Goal: Task Accomplishment & Management: Use online tool/utility

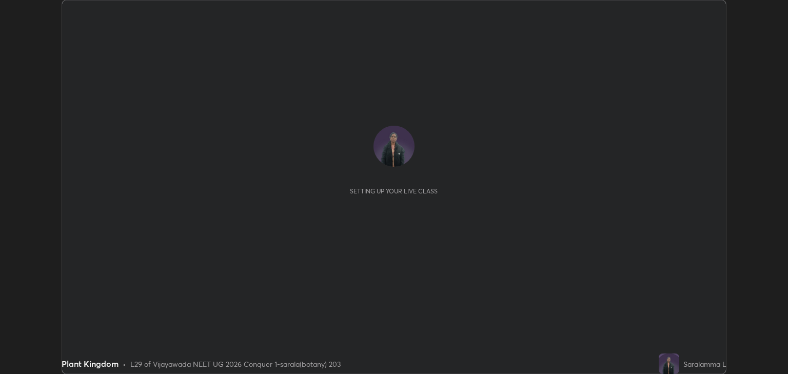
scroll to position [374, 787]
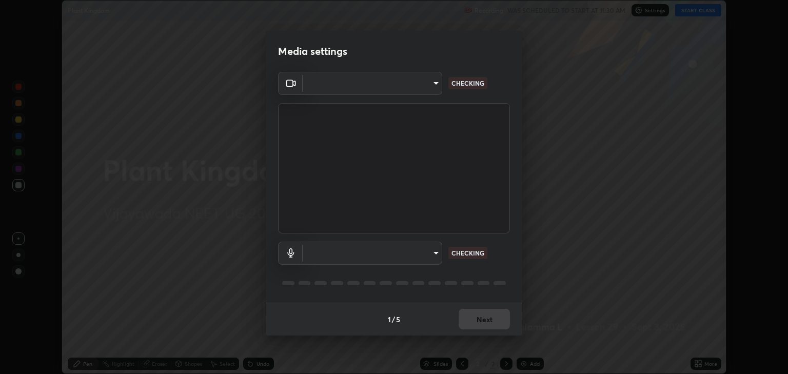
type input "18efe283419ebebb34f3f069735d570d1efa482ca5ebb0fbe8eacb96b6d22603"
type input "communications"
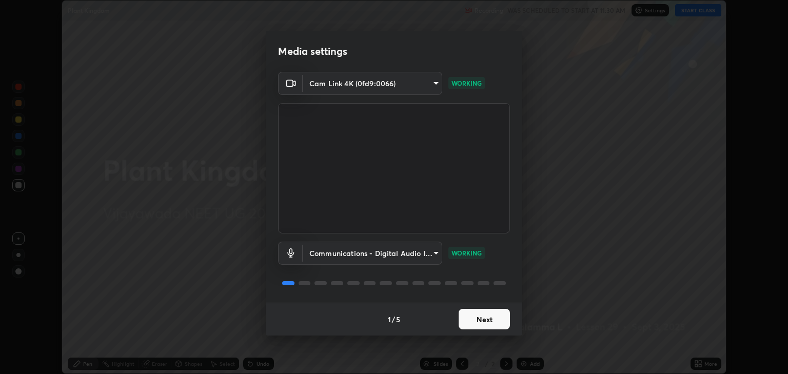
click at [486, 318] on button "Next" at bounding box center [483, 319] width 51 height 21
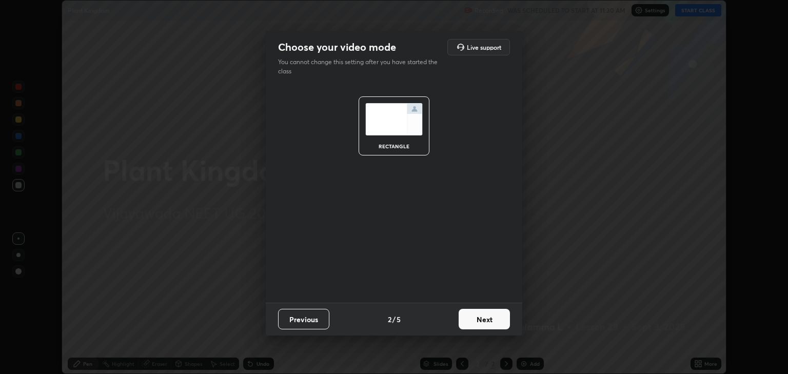
click at [486, 322] on button "Next" at bounding box center [483, 319] width 51 height 21
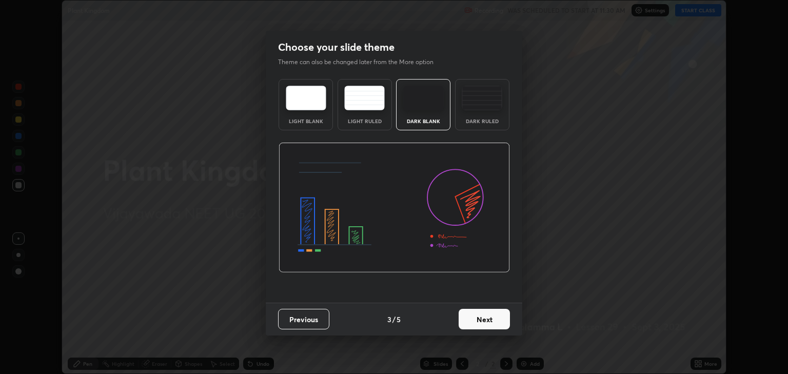
click at [486, 322] on button "Next" at bounding box center [483, 319] width 51 height 21
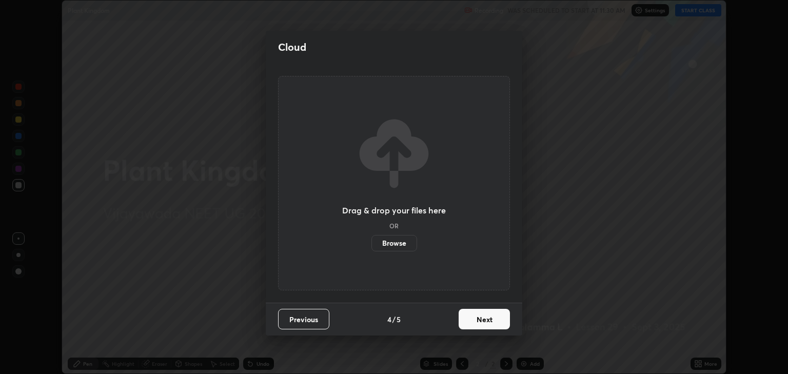
click at [484, 321] on button "Next" at bounding box center [483, 319] width 51 height 21
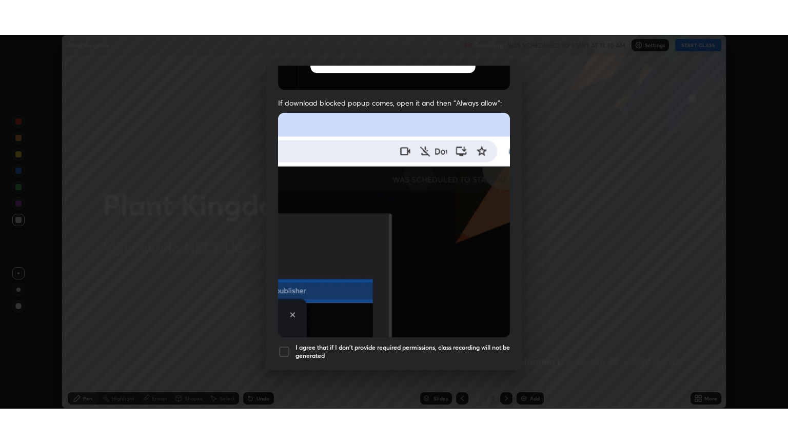
scroll to position [208, 0]
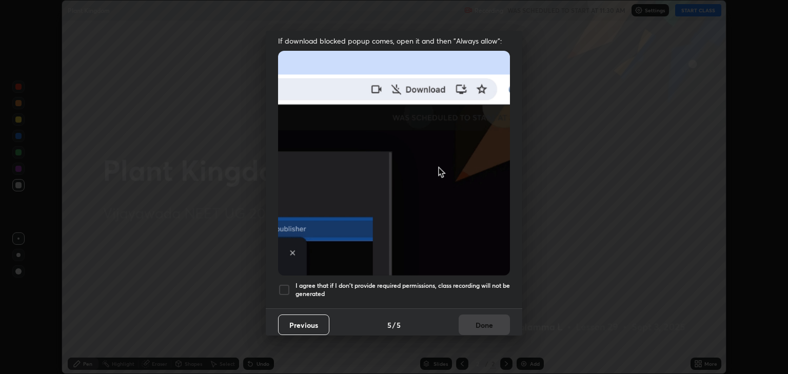
click at [286, 284] on div at bounding box center [284, 290] width 12 height 12
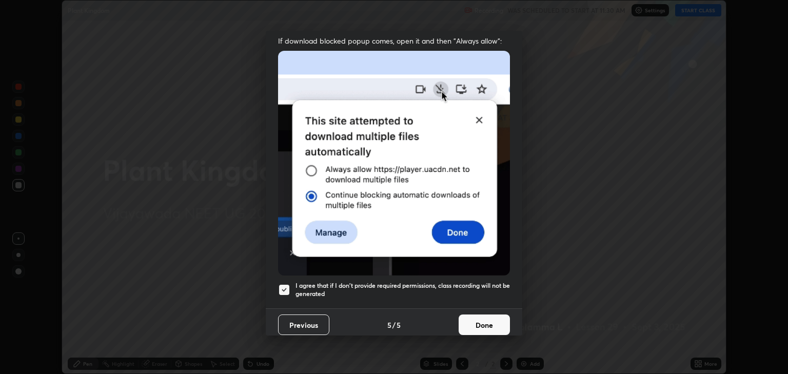
click at [486, 319] on button "Done" at bounding box center [483, 324] width 51 height 21
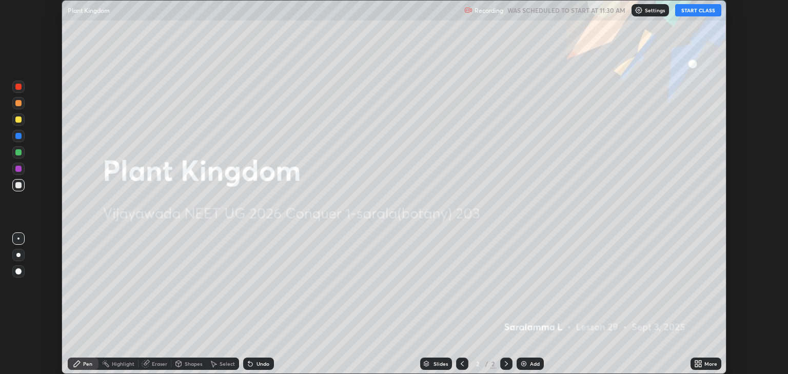
click at [708, 358] on div "More" at bounding box center [705, 363] width 31 height 12
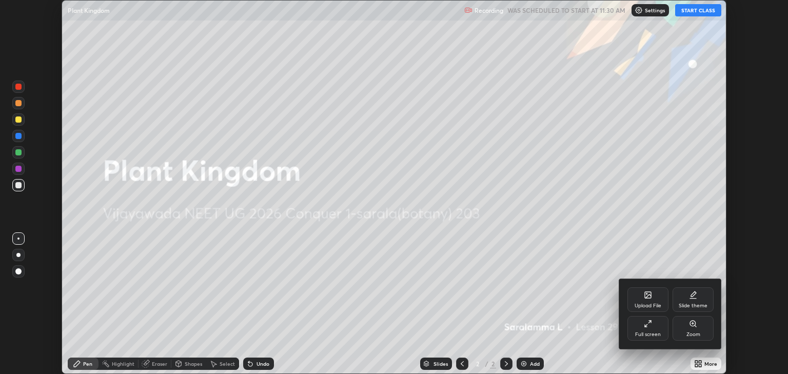
click at [649, 334] on div "Full screen" at bounding box center [648, 334] width 26 height 5
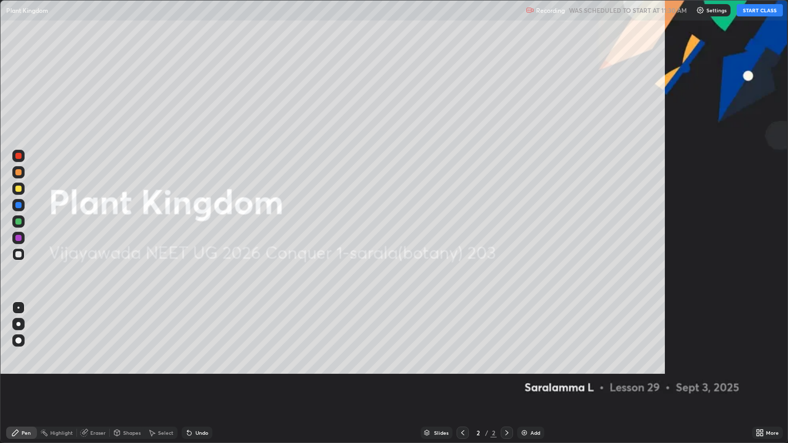
scroll to position [443, 788]
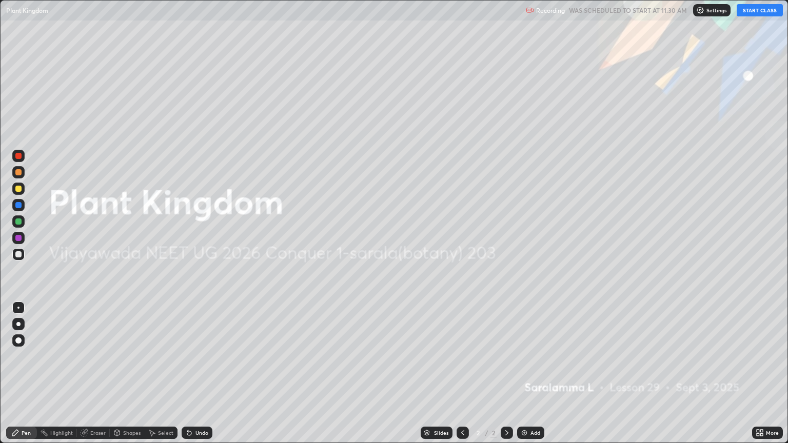
click at [525, 373] on img at bounding box center [524, 433] width 8 height 8
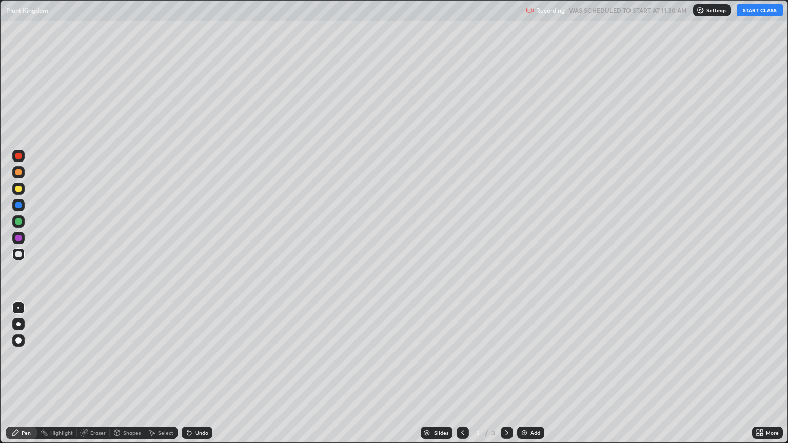
click at [755, 11] on button "START CLASS" at bounding box center [759, 10] width 46 height 12
click at [16, 221] on div at bounding box center [18, 221] width 6 height 6
click at [86, 373] on icon at bounding box center [85, 431] width 6 height 5
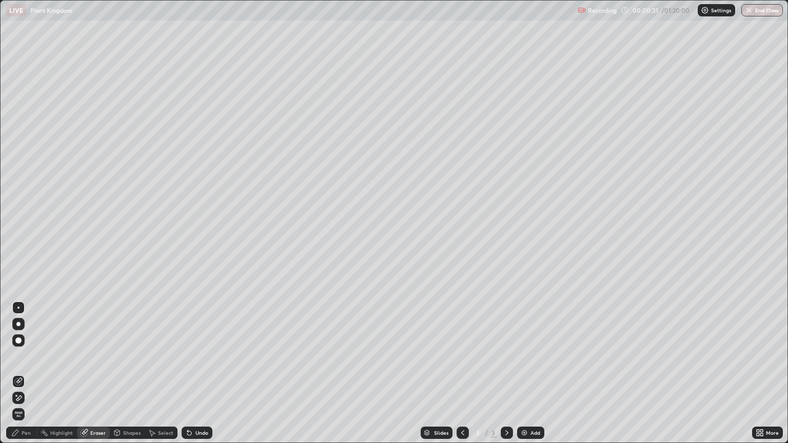
click at [14, 373] on icon at bounding box center [15, 433] width 6 height 6
click at [18, 174] on div at bounding box center [18, 172] width 6 height 6
click at [19, 253] on div at bounding box center [18, 254] width 6 height 6
click at [16, 224] on div at bounding box center [18, 221] width 6 height 6
click at [18, 254] on div at bounding box center [18, 254] width 6 height 6
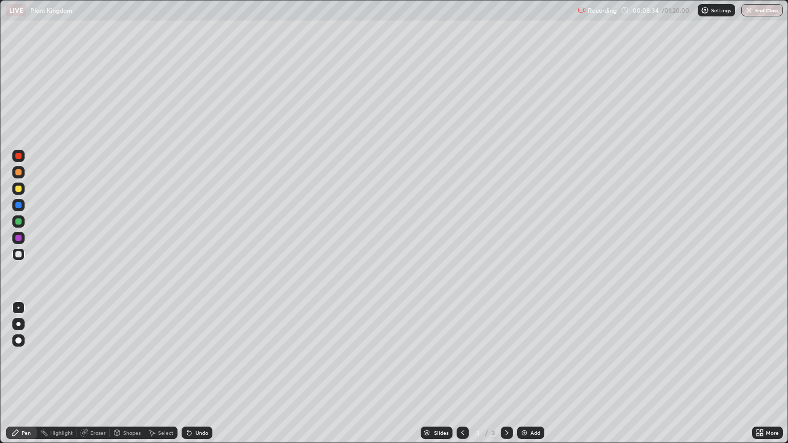
click at [18, 239] on div at bounding box center [18, 238] width 6 height 6
click at [16, 254] on div at bounding box center [18, 254] width 6 height 6
click at [16, 173] on div at bounding box center [18, 172] width 6 height 6
click at [18, 206] on div at bounding box center [18, 205] width 6 height 6
click at [90, 373] on div "Eraser" at bounding box center [93, 433] width 33 height 12
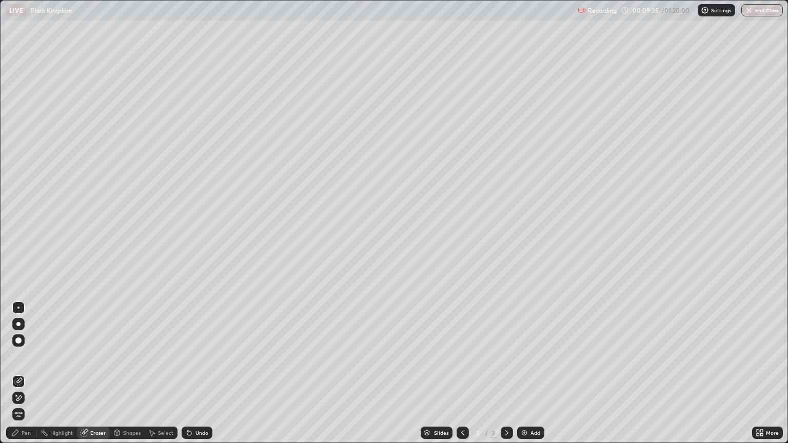
click at [15, 373] on div "Pen" at bounding box center [21, 433] width 31 height 12
click at [84, 373] on icon at bounding box center [84, 433] width 8 height 8
click at [15, 373] on icon at bounding box center [15, 433] width 6 height 6
click at [21, 256] on div at bounding box center [18, 254] width 6 height 6
click at [88, 373] on div "Eraser" at bounding box center [93, 433] width 33 height 12
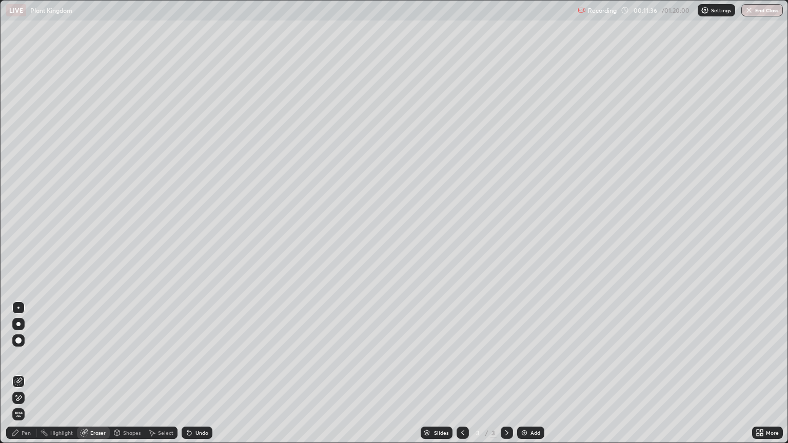
click at [13, 373] on icon at bounding box center [15, 433] width 8 height 8
click at [19, 191] on div at bounding box center [18, 189] width 6 height 6
click at [18, 222] on div at bounding box center [18, 221] width 6 height 6
click at [18, 191] on div at bounding box center [18, 189] width 6 height 6
click at [94, 373] on div "Eraser" at bounding box center [97, 432] width 15 height 5
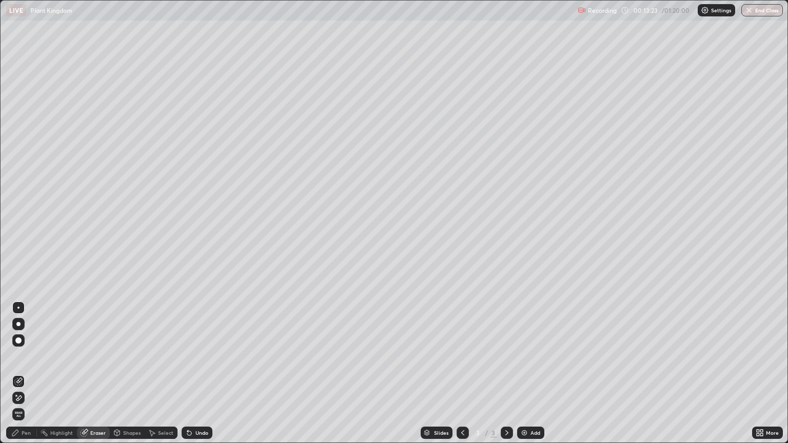
click at [15, 373] on icon at bounding box center [15, 433] width 6 height 6
click at [522, 373] on img at bounding box center [524, 433] width 8 height 8
click at [249, 373] on div "Slides 4 / 4 Add" at bounding box center [481, 433] width 539 height 21
click at [524, 373] on img at bounding box center [524, 433] width 8 height 8
click at [18, 190] on div at bounding box center [18, 189] width 6 height 6
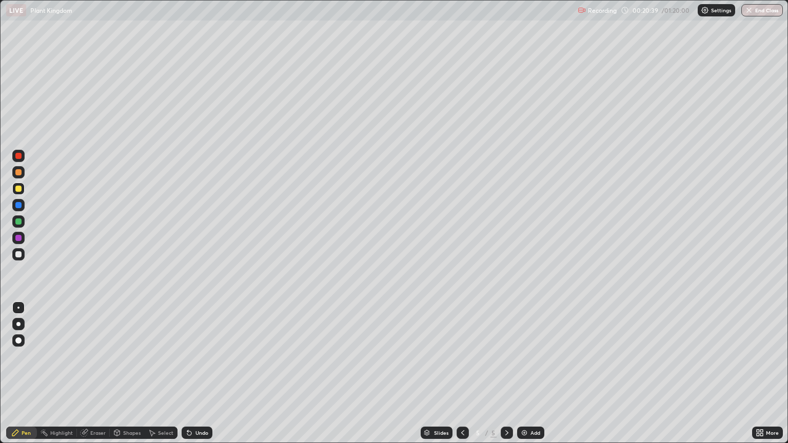
click at [17, 173] on div at bounding box center [18, 172] width 6 height 6
click at [521, 373] on img at bounding box center [524, 433] width 8 height 8
click at [86, 373] on icon at bounding box center [85, 431] width 6 height 5
click at [16, 373] on icon at bounding box center [15, 433] width 6 height 6
click at [21, 223] on div at bounding box center [18, 221] width 6 height 6
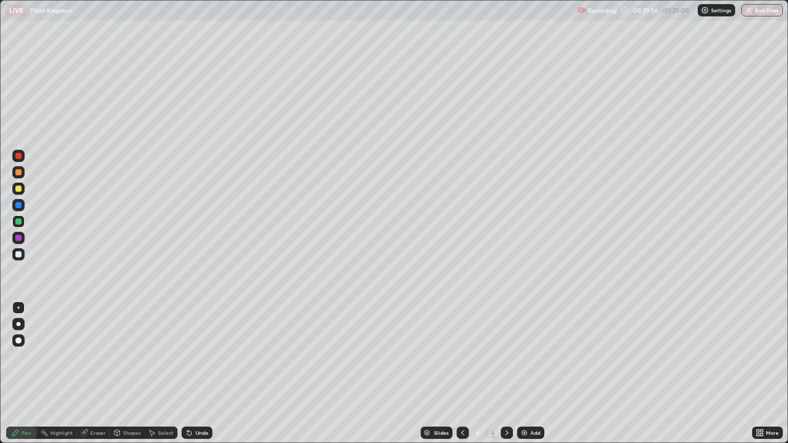
click at [523, 373] on img at bounding box center [524, 433] width 8 height 8
click at [19, 222] on div at bounding box center [18, 221] width 6 height 6
click at [18, 192] on div at bounding box center [18, 189] width 12 height 12
click at [18, 254] on div at bounding box center [18, 254] width 6 height 6
click at [521, 373] on img at bounding box center [524, 433] width 8 height 8
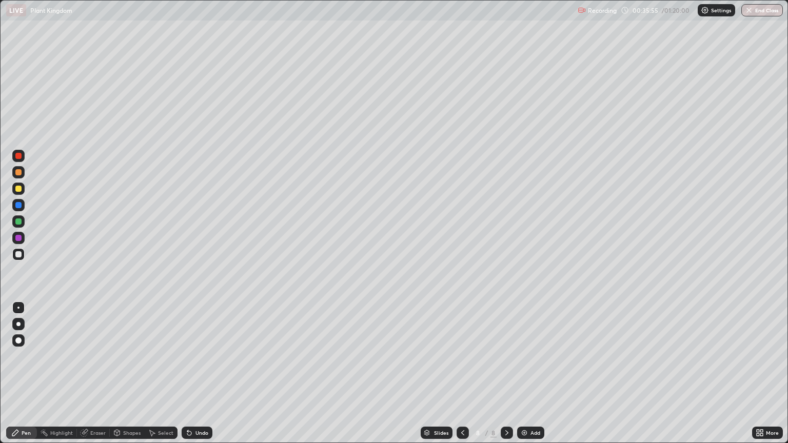
click at [84, 373] on icon at bounding box center [85, 431] width 6 height 5
click at [14, 373] on icon at bounding box center [15, 433] width 6 height 6
click at [16, 223] on div at bounding box center [18, 221] width 6 height 6
click at [83, 373] on icon at bounding box center [84, 433] width 7 height 7
click at [15, 373] on icon at bounding box center [15, 433] width 6 height 6
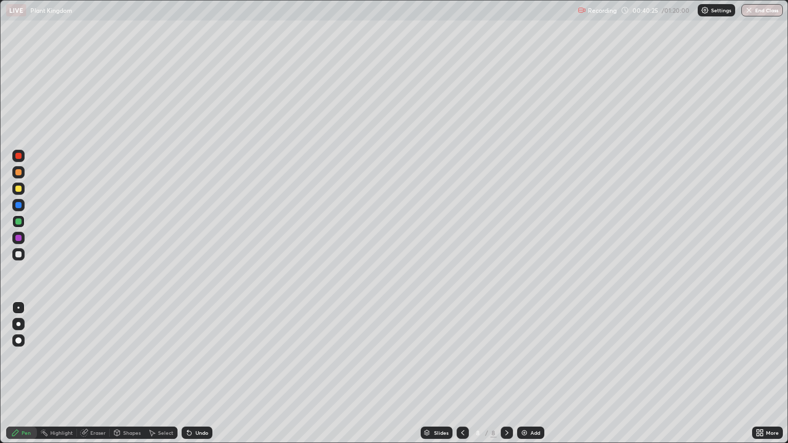
click at [23, 223] on div at bounding box center [18, 221] width 12 height 12
click at [84, 373] on icon at bounding box center [85, 431] width 6 height 5
click at [11, 373] on icon at bounding box center [15, 433] width 8 height 8
click at [18, 172] on div at bounding box center [18, 172] width 6 height 6
click at [83, 373] on icon at bounding box center [84, 433] width 7 height 7
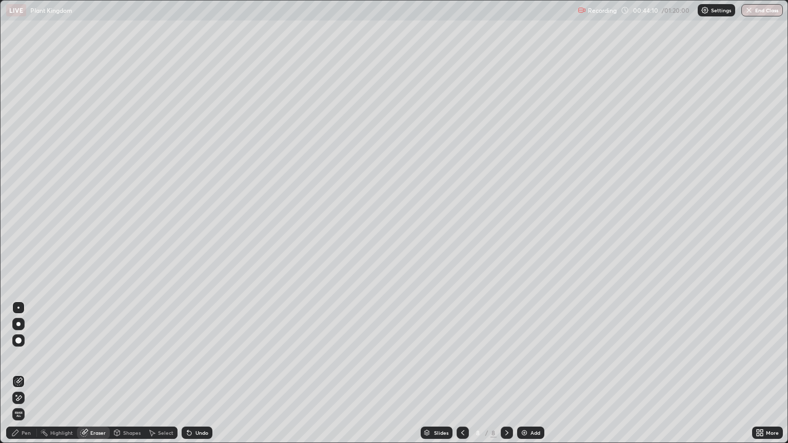
click at [18, 373] on icon at bounding box center [15, 433] width 6 height 6
click at [88, 373] on div "Eraser" at bounding box center [93, 433] width 33 height 12
click at [17, 373] on icon at bounding box center [15, 433] width 6 height 6
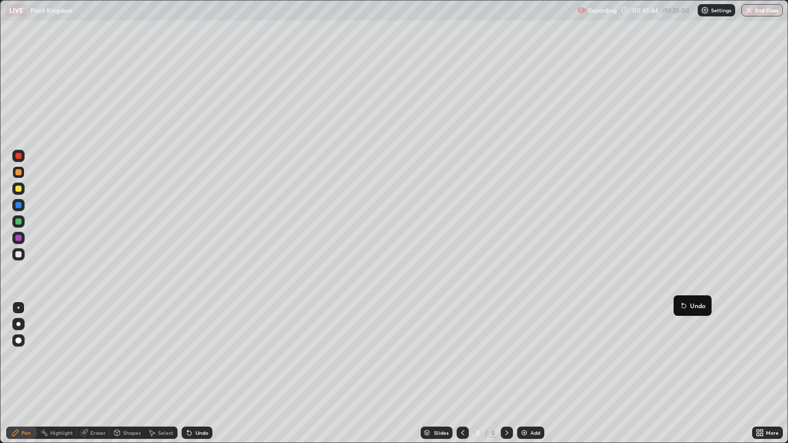
click at [522, 373] on img at bounding box center [524, 433] width 8 height 8
click at [17, 222] on div at bounding box center [18, 221] width 6 height 6
click at [18, 189] on div at bounding box center [18, 189] width 6 height 6
click at [521, 373] on img at bounding box center [524, 433] width 8 height 8
click at [18, 254] on div at bounding box center [18, 254] width 6 height 6
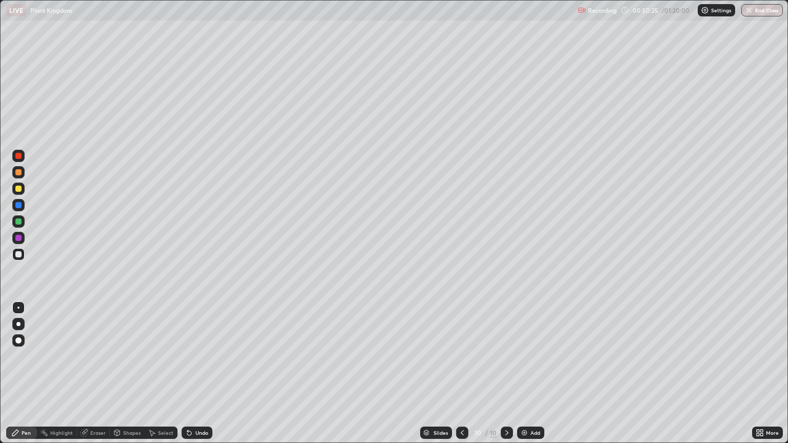
click at [520, 373] on img at bounding box center [524, 433] width 8 height 8
click at [16, 222] on div at bounding box center [18, 221] width 6 height 6
click at [18, 253] on div at bounding box center [18, 254] width 6 height 6
click at [16, 224] on div at bounding box center [18, 221] width 6 height 6
click at [18, 257] on div at bounding box center [18, 254] width 6 height 6
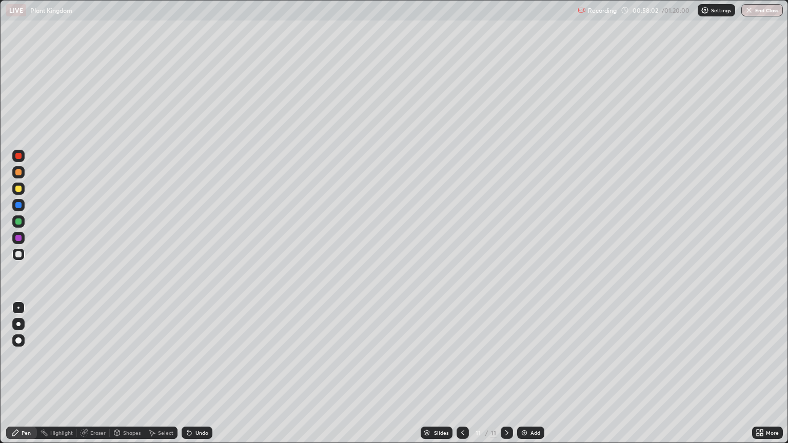
click at [520, 373] on img at bounding box center [524, 433] width 8 height 8
click at [14, 221] on div at bounding box center [18, 221] width 12 height 12
click at [522, 373] on img at bounding box center [524, 433] width 8 height 8
click at [21, 172] on div at bounding box center [18, 172] width 6 height 6
click at [752, 15] on button "End Class" at bounding box center [762, 10] width 41 height 12
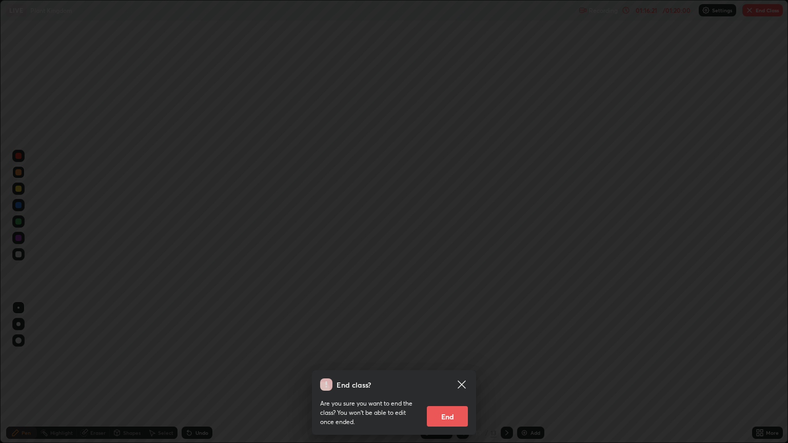
click at [448, 373] on button "End" at bounding box center [447, 416] width 41 height 21
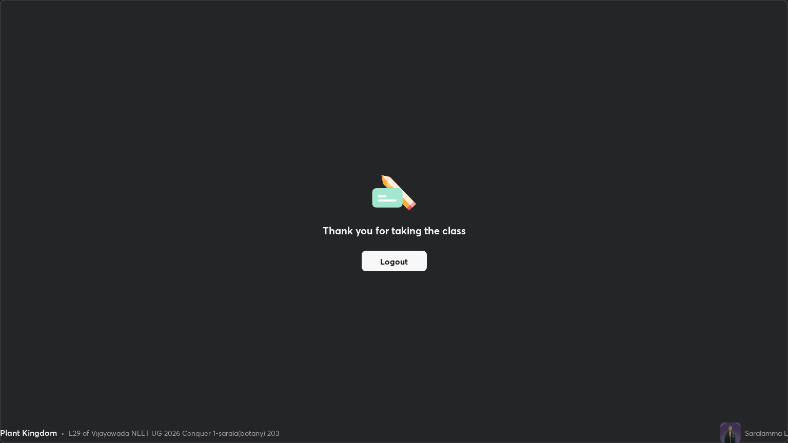
click at [558, 4] on div "Plant Kingdom" at bounding box center [325, 10] width 639 height 21
click at [389, 262] on button "Logout" at bounding box center [394, 261] width 65 height 21
click at [393, 262] on button "Logout" at bounding box center [394, 261] width 65 height 21
click at [405, 263] on button "Logout" at bounding box center [394, 261] width 65 height 21
click at [408, 262] on button "Logout" at bounding box center [394, 261] width 65 height 21
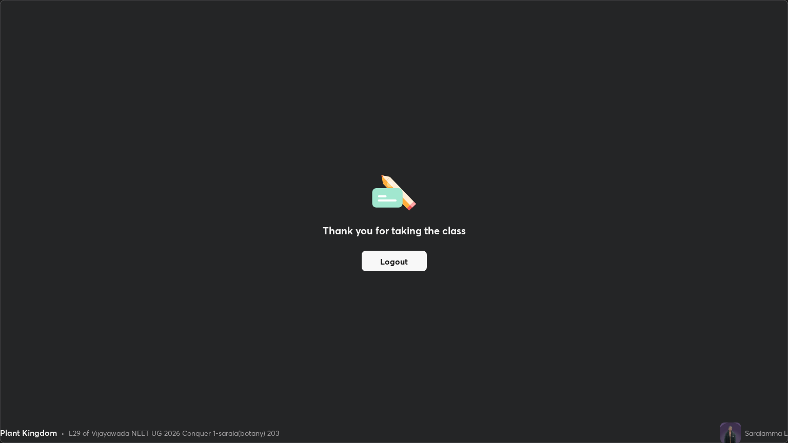
click at [568, 3] on div "Plant Kingdom" at bounding box center [325, 10] width 639 height 21
click at [378, 257] on button "Logout" at bounding box center [394, 261] width 65 height 21
click at [379, 258] on button "Logout" at bounding box center [394, 261] width 65 height 21
click at [376, 257] on button "Logout" at bounding box center [394, 261] width 65 height 21
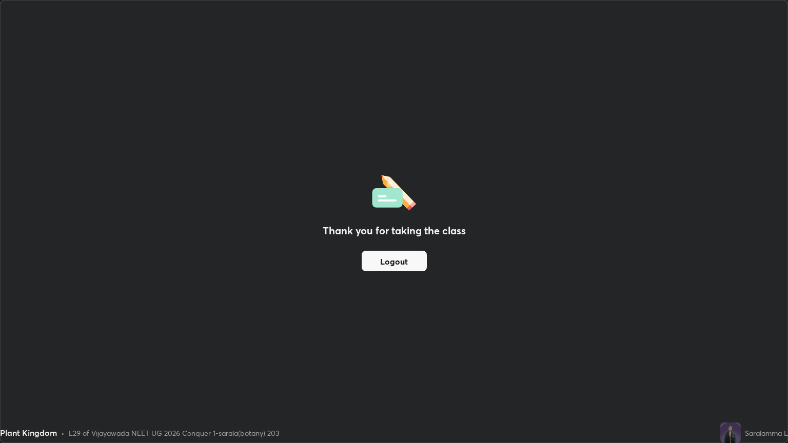
click at [374, 252] on button "Logout" at bounding box center [394, 261] width 65 height 21
click at [375, 251] on button "Logout" at bounding box center [394, 261] width 65 height 21
click at [386, 265] on button "Logout" at bounding box center [394, 261] width 65 height 21
click at [409, 258] on button "Logout" at bounding box center [394, 261] width 65 height 21
click at [405, 261] on button "Logout" at bounding box center [394, 261] width 65 height 21
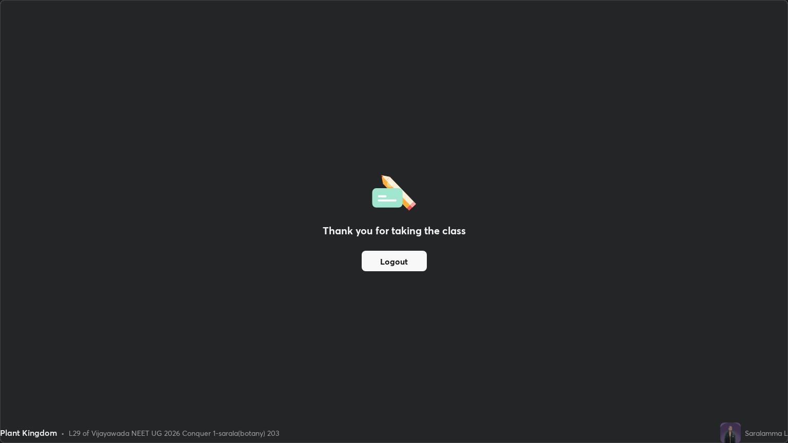
click at [405, 262] on button "Logout" at bounding box center [394, 261] width 65 height 21
click at [408, 263] on button "Logout" at bounding box center [394, 261] width 65 height 21
